Goal: Navigation & Orientation: Find specific page/section

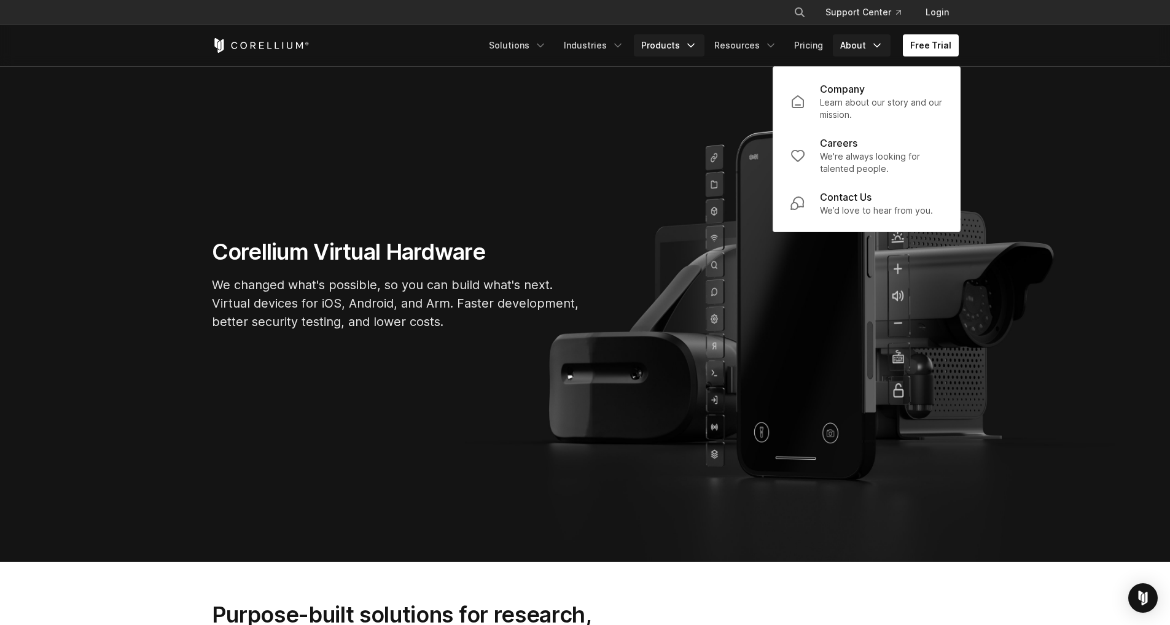
click at [670, 50] on link "Products" at bounding box center [669, 45] width 71 height 22
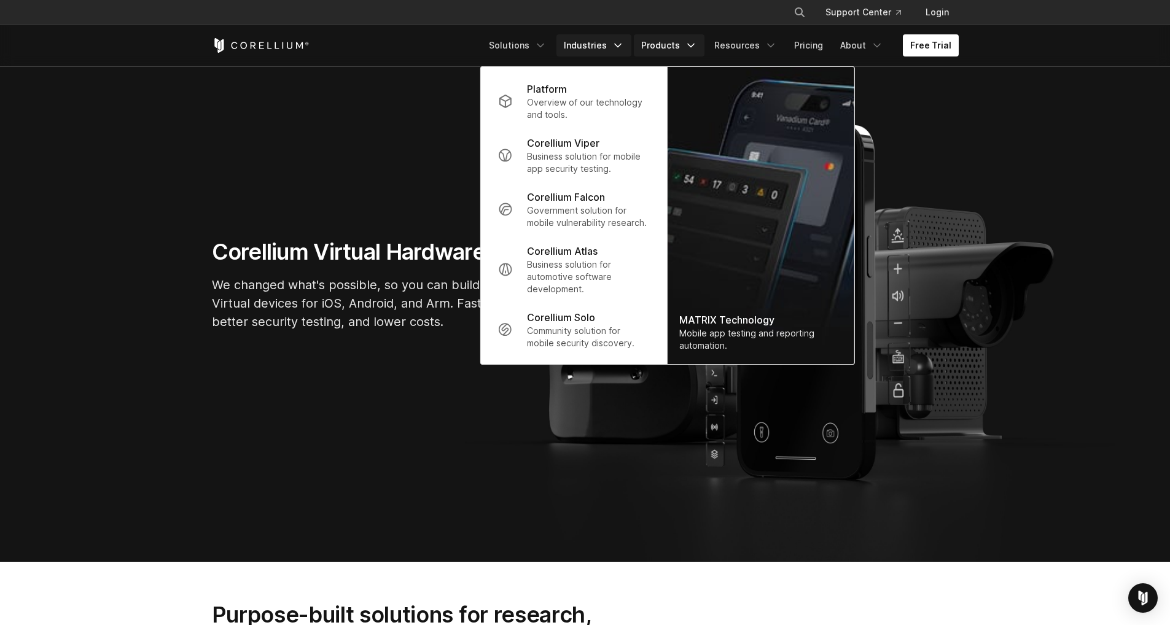
click at [616, 49] on link "Industries" at bounding box center [593, 45] width 75 height 22
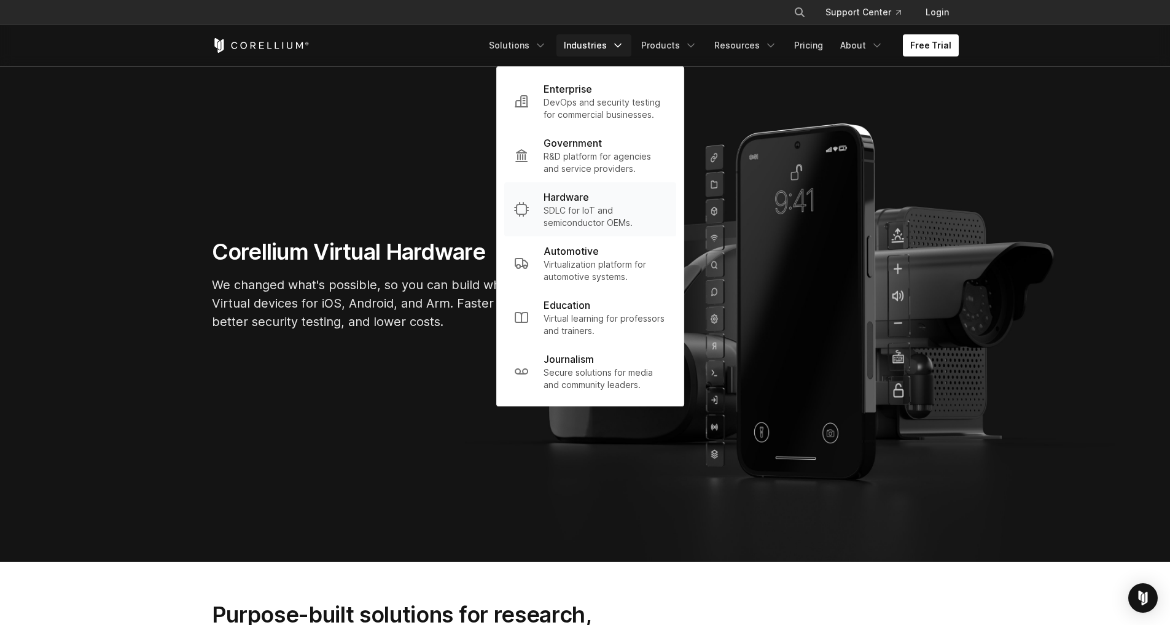
click at [581, 214] on p "SDLC for IoT and semiconductor OEMs." at bounding box center [604, 216] width 123 height 25
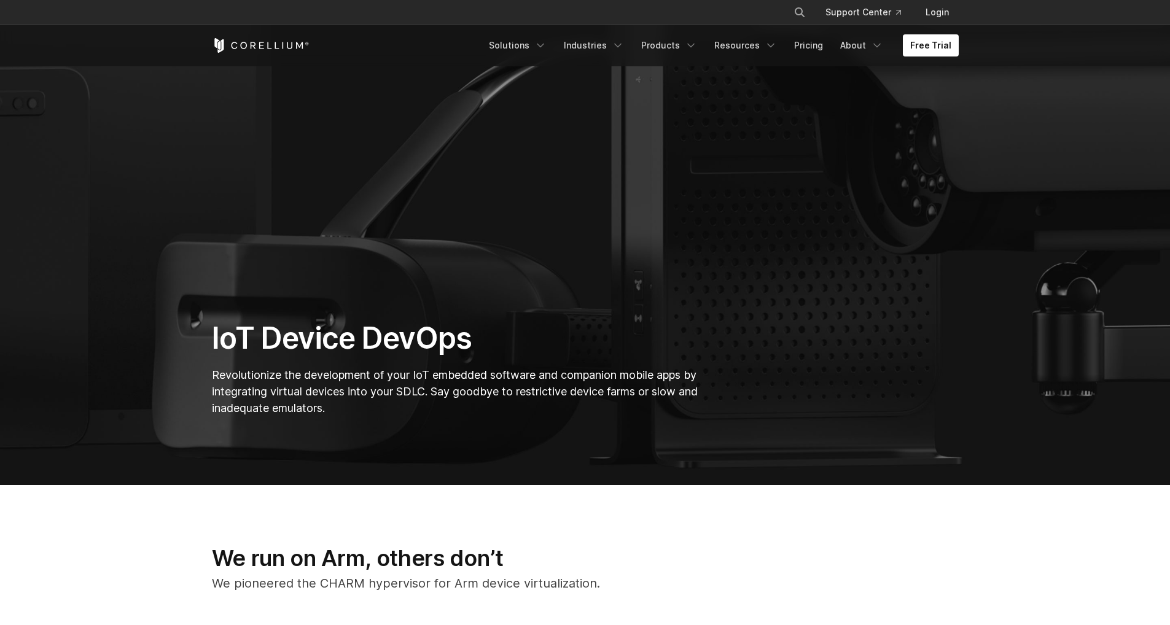
scroll to position [116, 0]
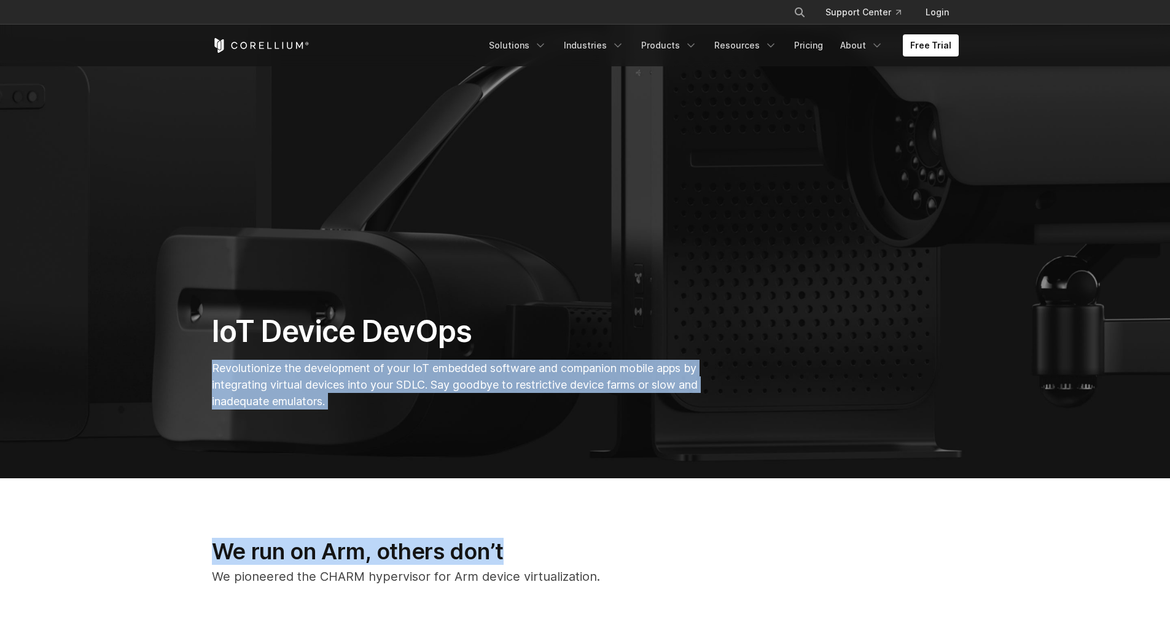
drag, startPoint x: 538, startPoint y: 495, endPoint x: 584, endPoint y: 291, distance: 209.6
click at [585, 300] on section "IoT Device DevOps Revolutionize the development of your IoT embedded software a…" at bounding box center [585, 182] width 1170 height 594
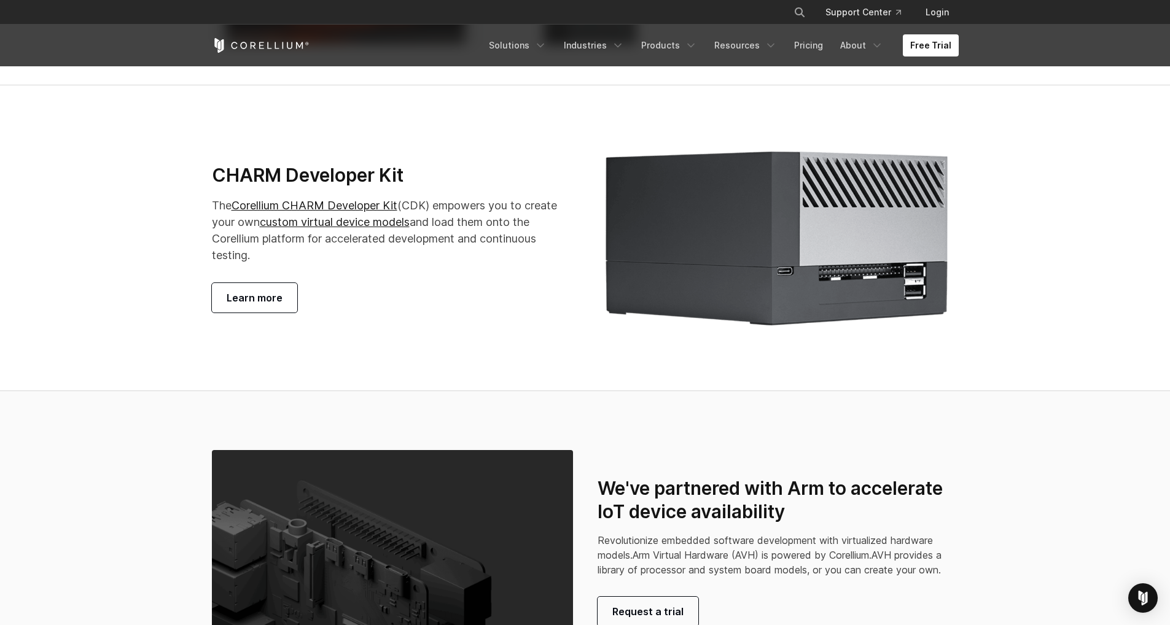
scroll to position [2401, 0]
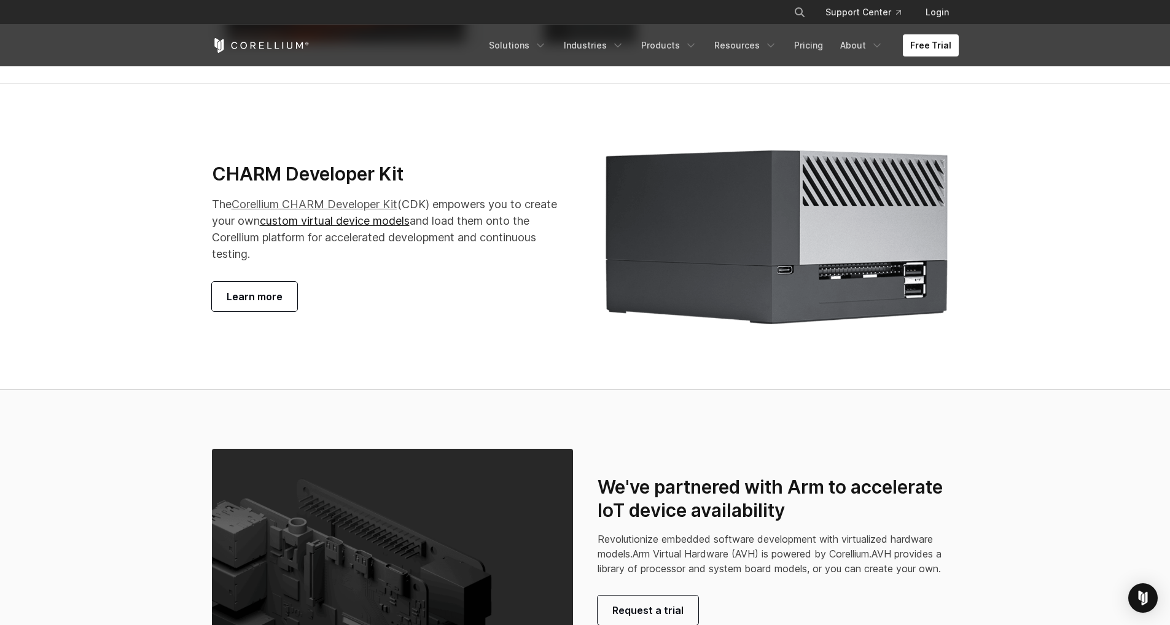
click at [351, 211] on link "Corellium CHARM Developer Kit" at bounding box center [314, 204] width 166 height 13
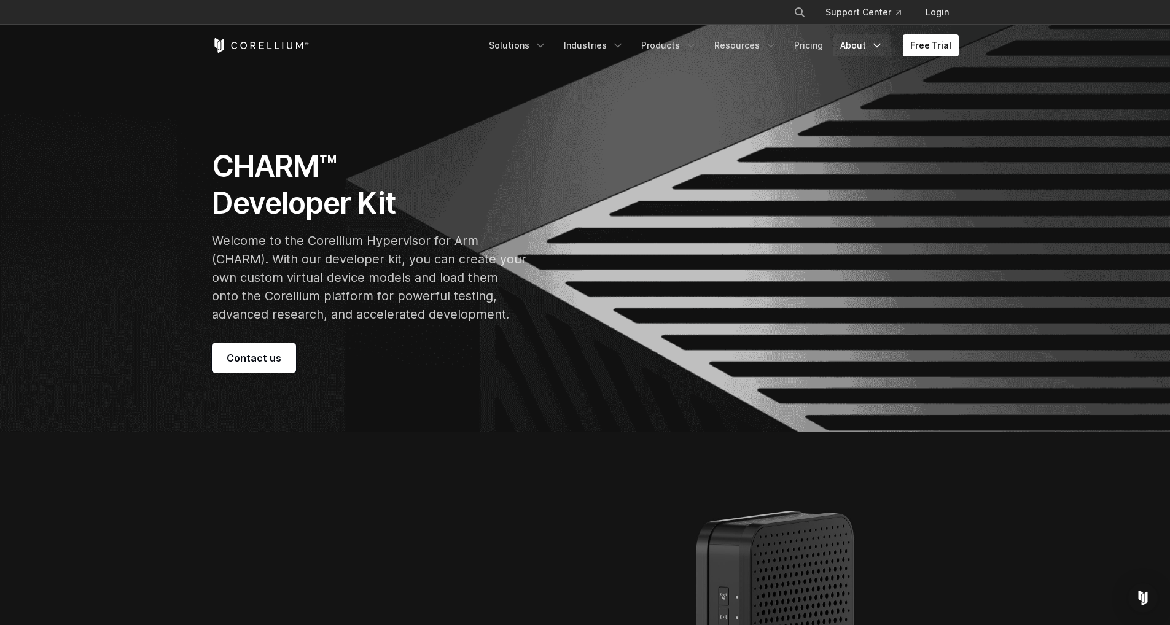
click at [846, 52] on link "About" at bounding box center [861, 45] width 58 height 22
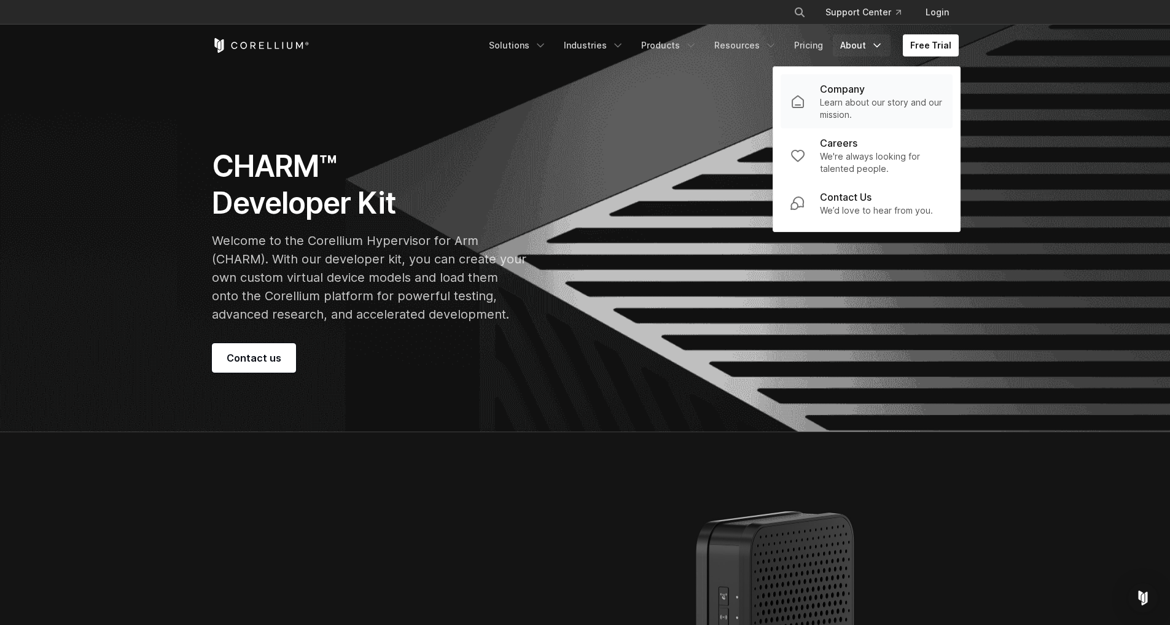
click at [833, 119] on p "Learn about our story and our mission." at bounding box center [881, 108] width 123 height 25
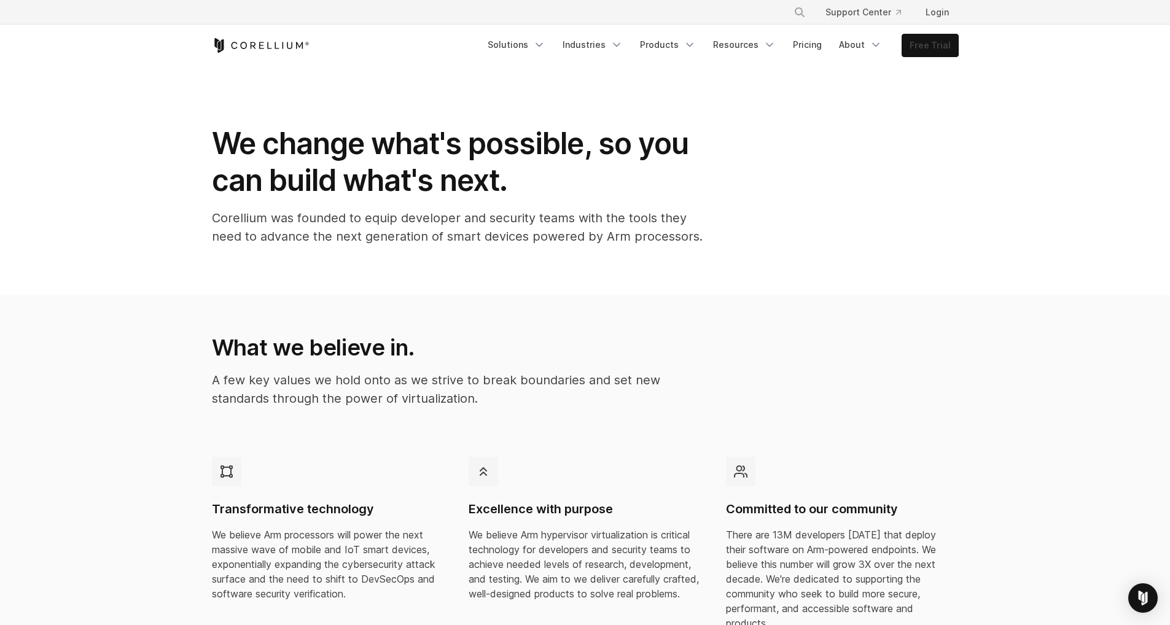
click at [917, 42] on link "Free Trial" at bounding box center [930, 45] width 56 height 22
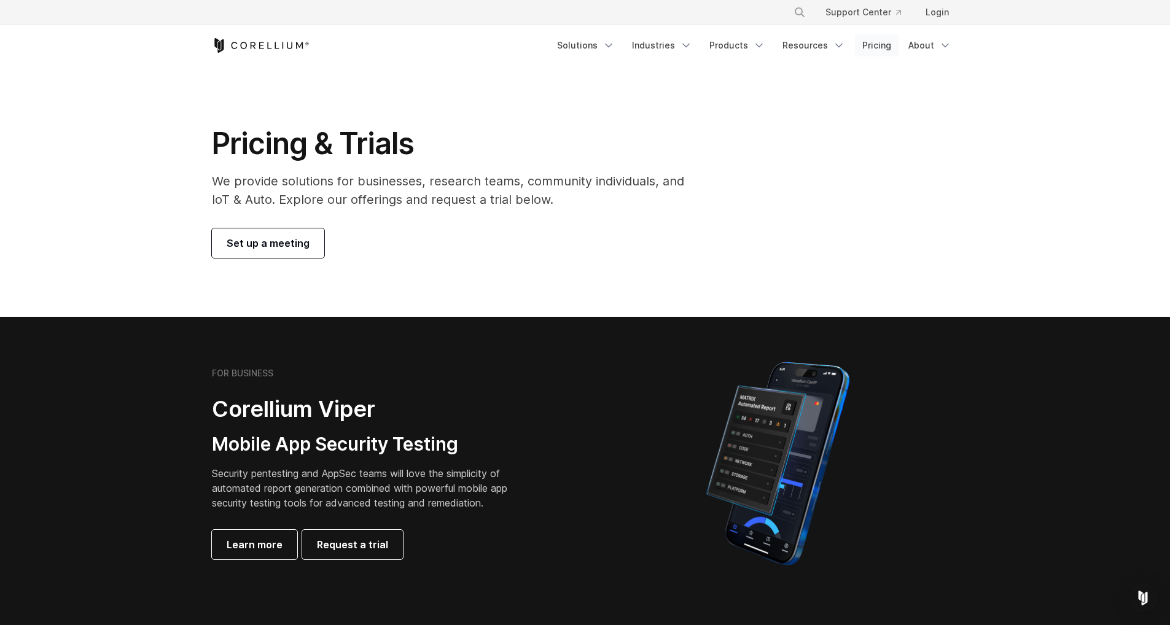
click at [872, 52] on link "Pricing" at bounding box center [877, 45] width 44 height 22
click at [933, 44] on link "About" at bounding box center [930, 45] width 58 height 22
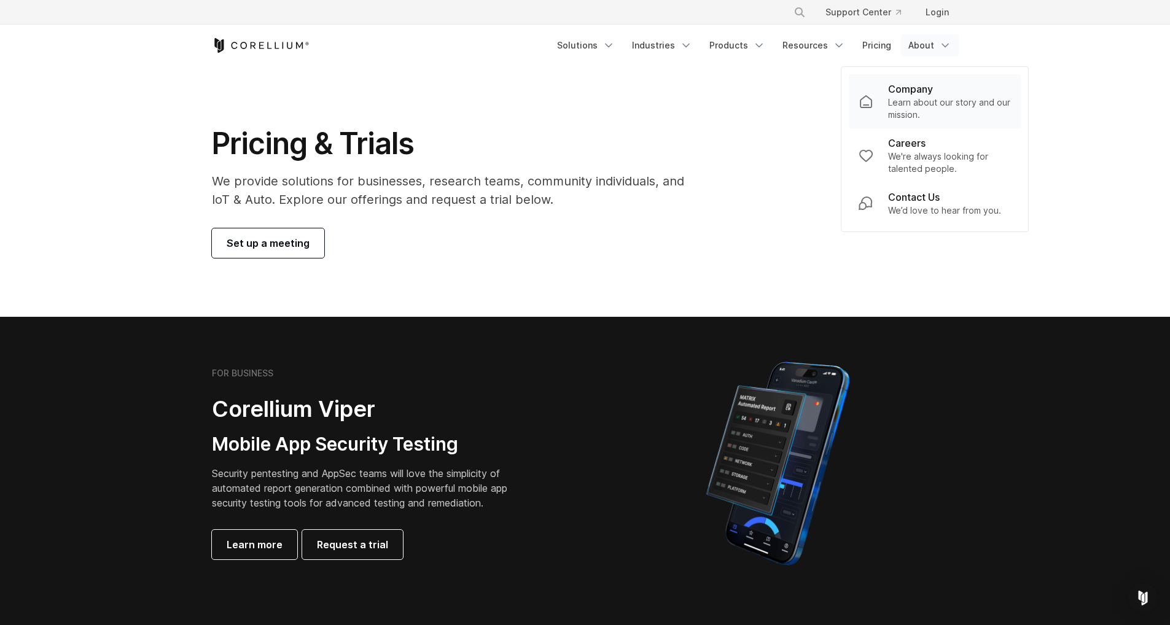
click at [910, 100] on p "Learn about our story and our mission." at bounding box center [949, 108] width 123 height 25
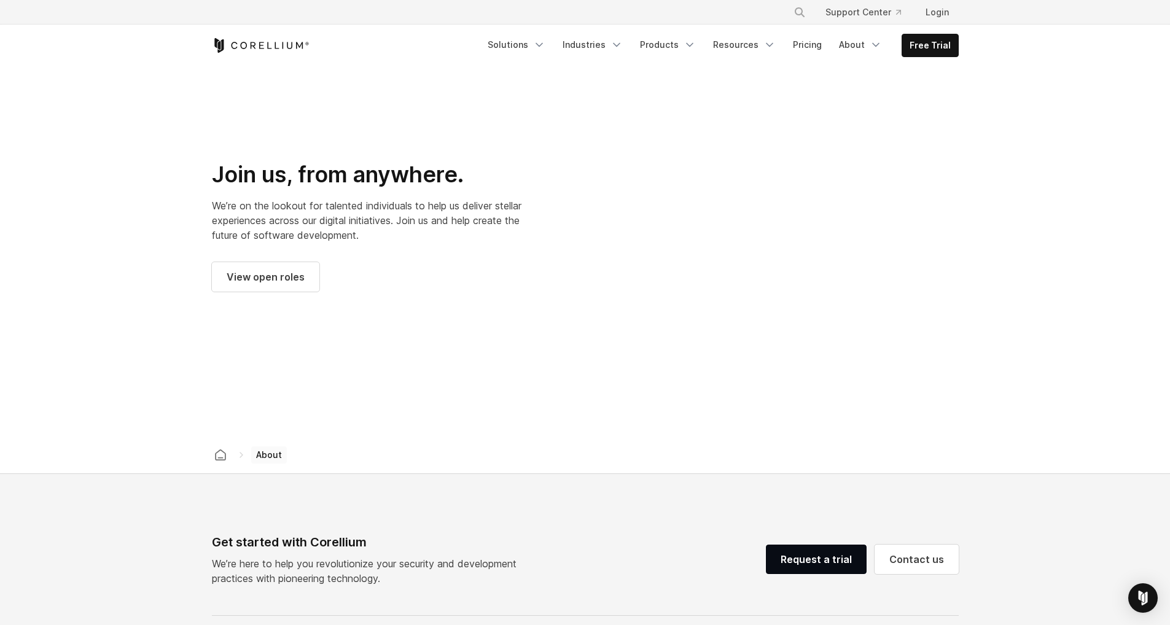
scroll to position [1640, 0]
click at [285, 270] on span "View open roles" at bounding box center [266, 277] width 78 height 15
